Goal: Task Accomplishment & Management: Manage account settings

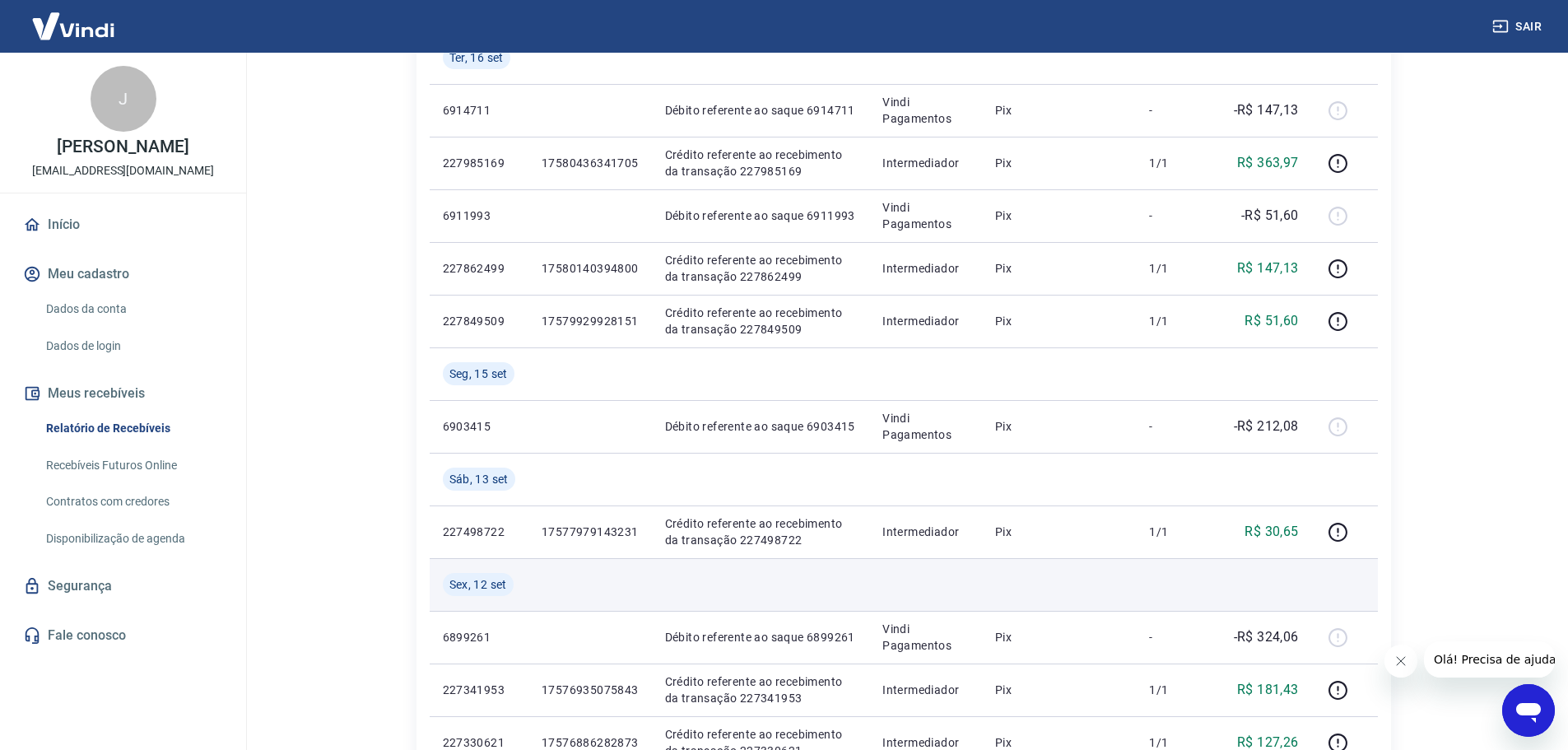
scroll to position [411, 0]
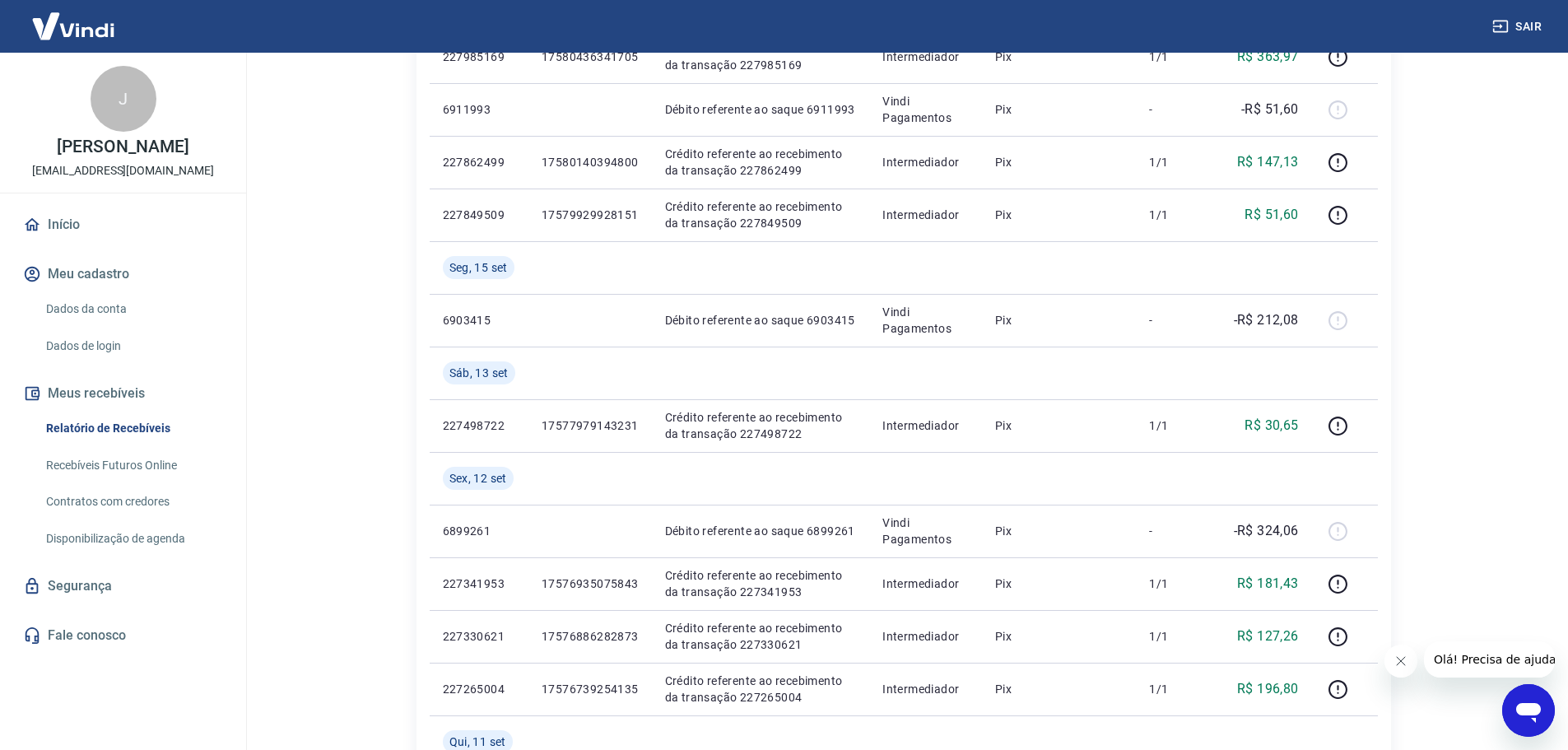
click at [1405, 664] on icon "Fechar mensagem da empresa" at bounding box center [1401, 661] width 13 height 13
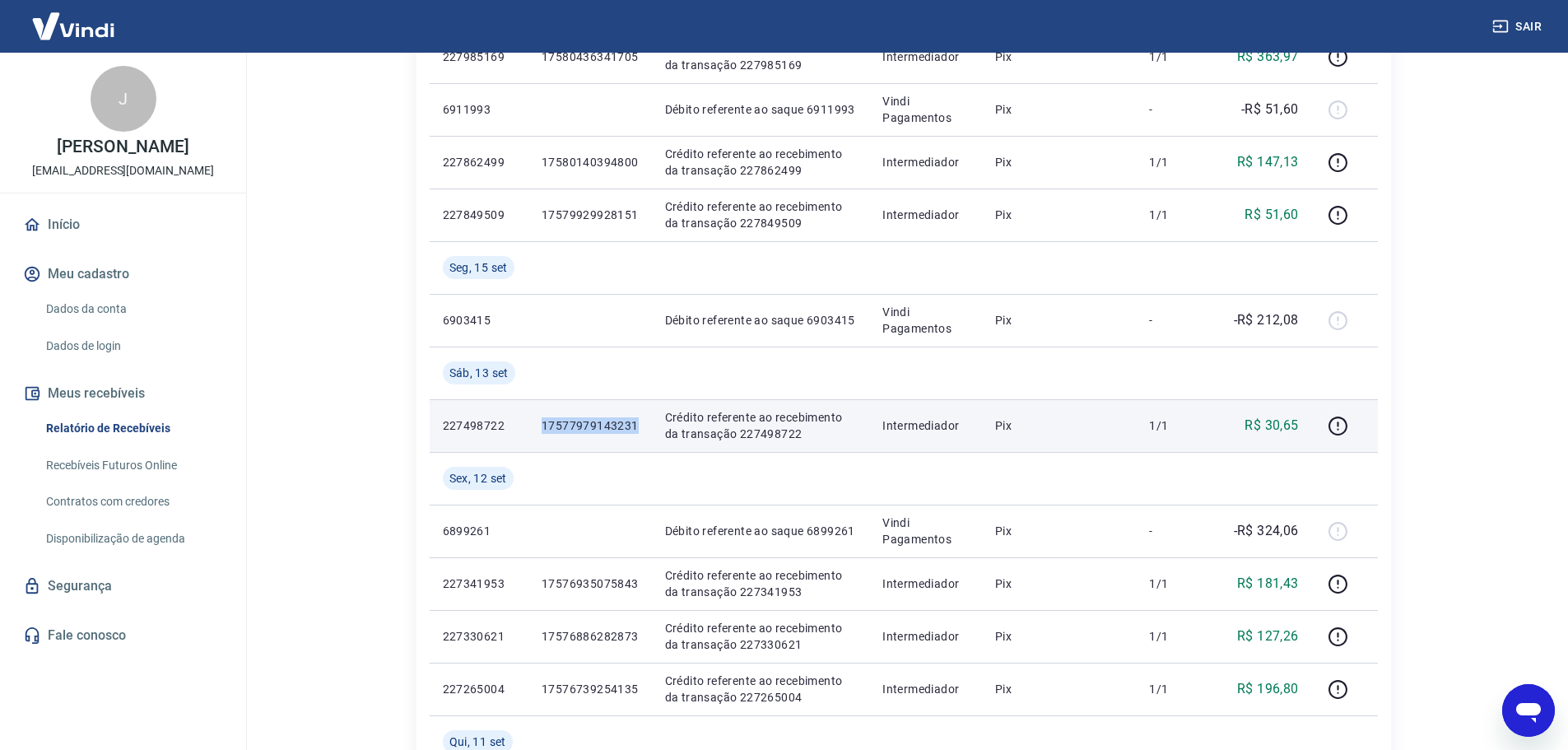
drag, startPoint x: 642, startPoint y: 430, endPoint x: 542, endPoint y: 431, distance: 100.0
click at [542, 431] on td "17577979143231" at bounding box center [590, 426] width 123 height 53
copy p "17577979143231"
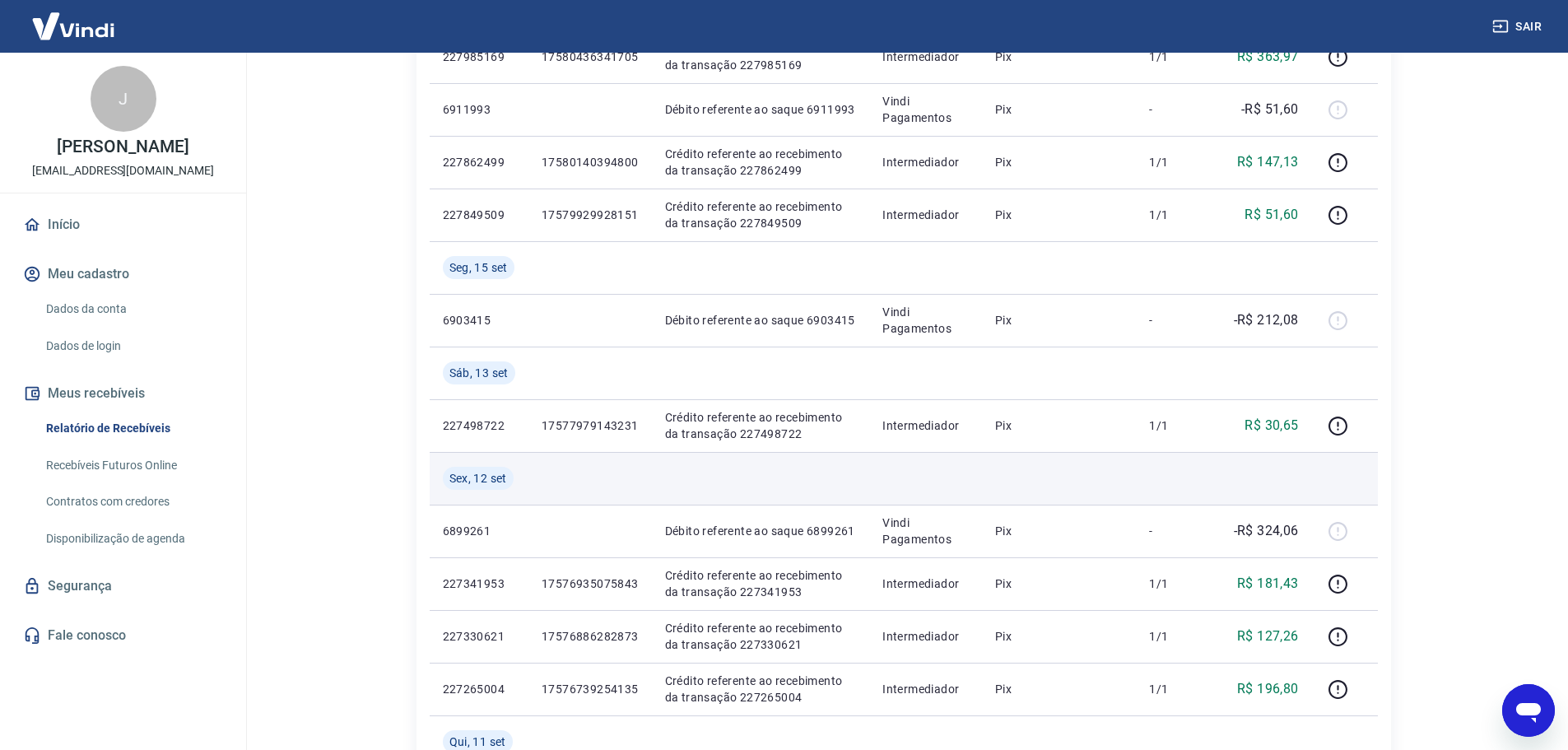
click at [570, 461] on td at bounding box center [590, 478] width 123 height 53
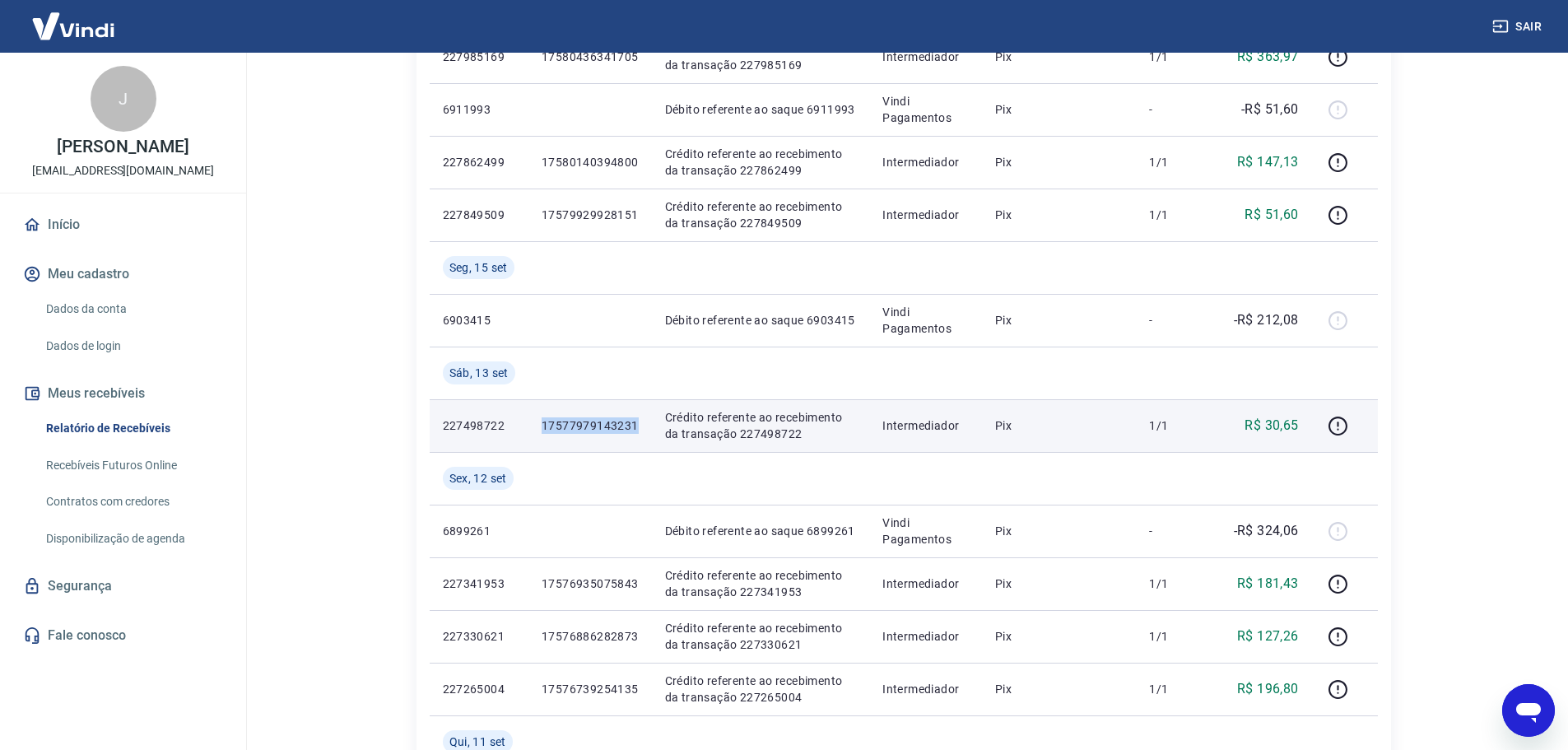
drag, startPoint x: 647, startPoint y: 418, endPoint x: 544, endPoint y: 417, distance: 103.0
click at [544, 417] on td "17577979143231" at bounding box center [590, 426] width 123 height 53
copy p "17577979143231"
